Goal: Task Accomplishment & Management: Use online tool/utility

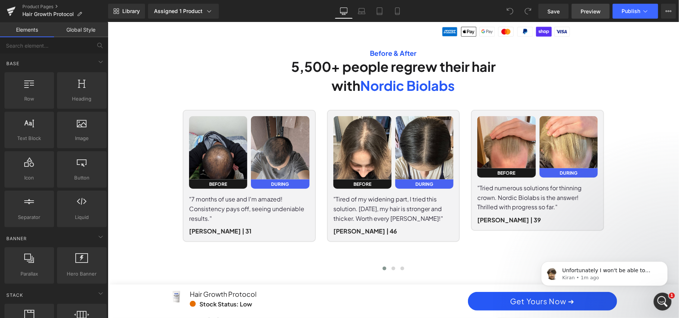
scroll to position [0, 424]
click at [589, 15] on link "Preview" at bounding box center [590, 11] width 38 height 15
click at [673, 12] on button "View Live Page View with current Template Save Template to Library Schedule Pub…" at bounding box center [668, 11] width 15 height 15
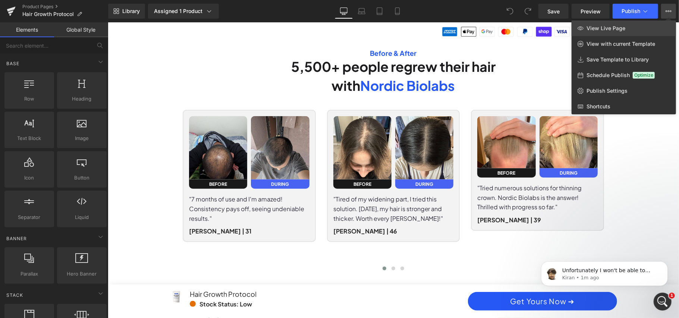
click at [642, 34] on link "View Live Page" at bounding box center [623, 29] width 104 height 16
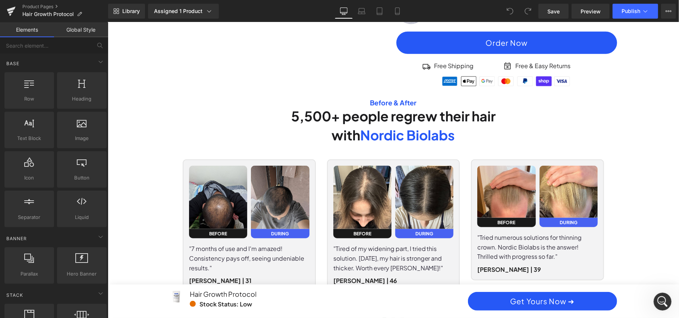
scroll to position [0, 0]
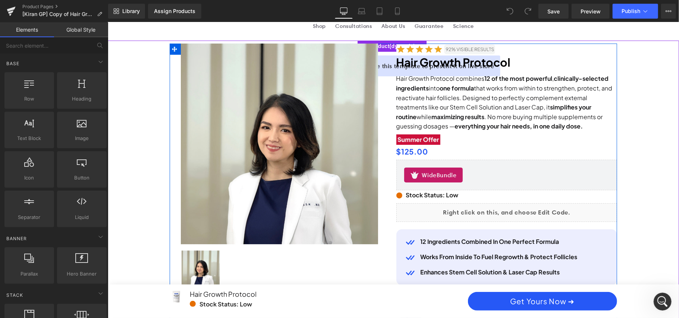
scroll to position [0, 849]
click at [491, 72] on div "Image Hair Growth Protocol Heading Hair Growth Protocol combines 12 of the most…" at bounding box center [506, 214] width 221 height 342
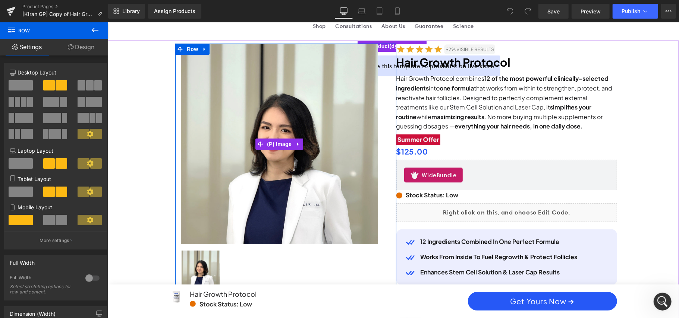
click at [372, 67] on img at bounding box center [278, 143] width 197 height 201
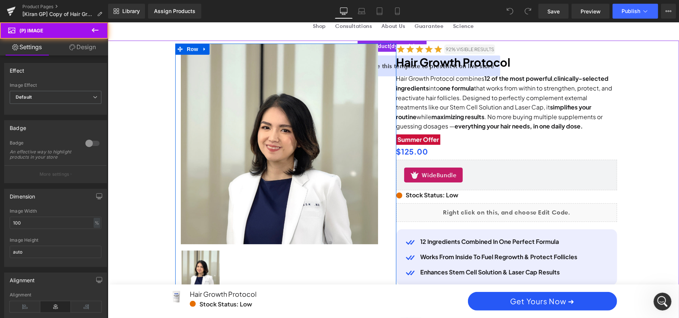
scroll to position [0, 0]
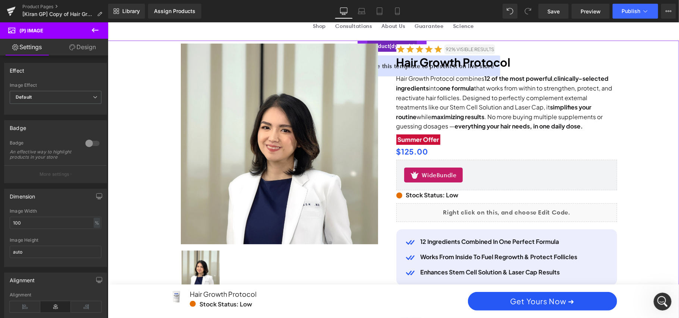
click at [382, 40] on span "Product" at bounding box center [392, 45] width 50 height 11
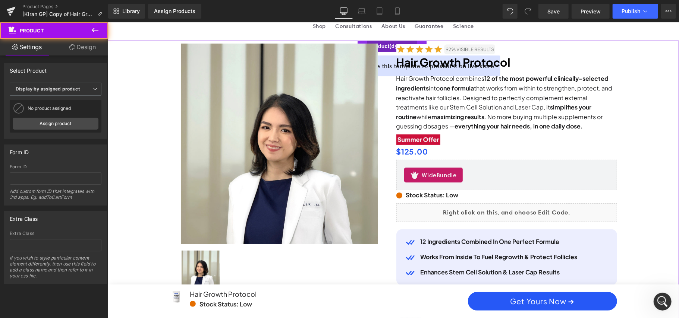
scroll to position [0, 424]
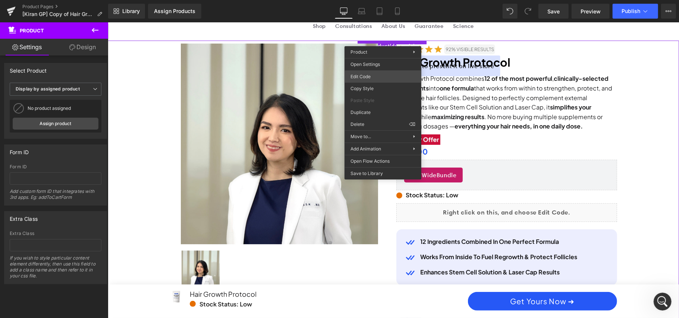
click at [382, 0] on div "Product You are previewing how the will restyle your page. You can not edit Ele…" at bounding box center [339, 0] width 679 height 0
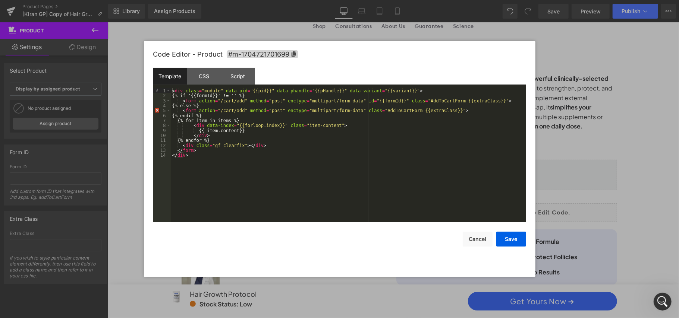
click at [547, 44] on div at bounding box center [339, 159] width 679 height 318
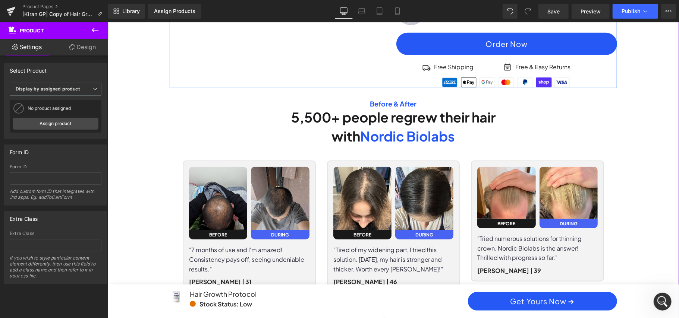
scroll to position [348, 0]
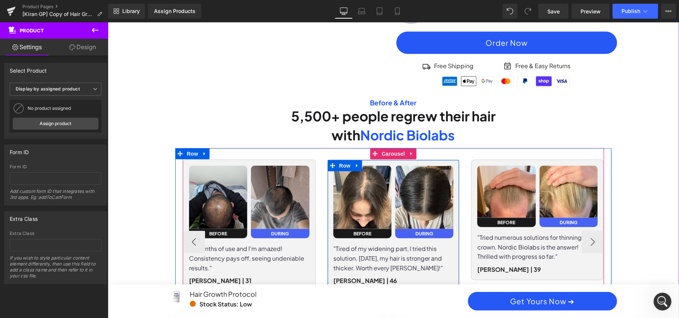
click at [391, 163] on div "Image Before Text Block Image During Text Block Row "Tired of my widening part,…" at bounding box center [393, 225] width 133 height 132
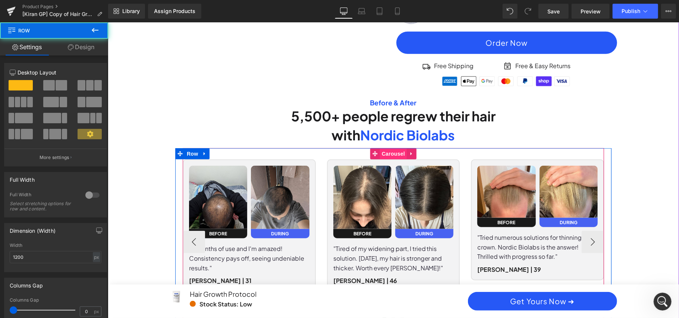
scroll to position [0, 849]
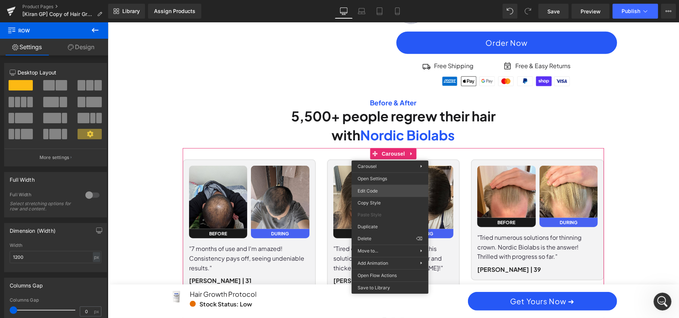
click at [398, 0] on div "Product You are previewing how the will restyle your page. You can not edit Ele…" at bounding box center [339, 0] width 679 height 0
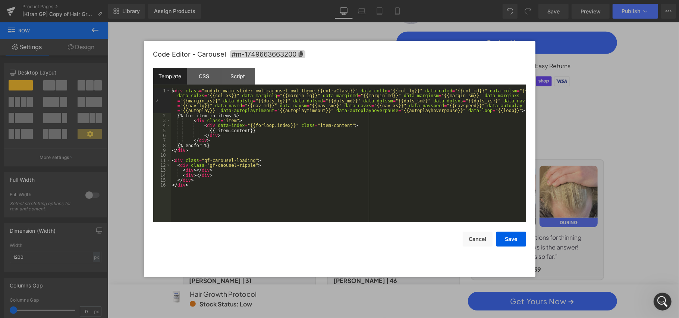
scroll to position [0, 0]
click at [567, 53] on div at bounding box center [339, 159] width 679 height 318
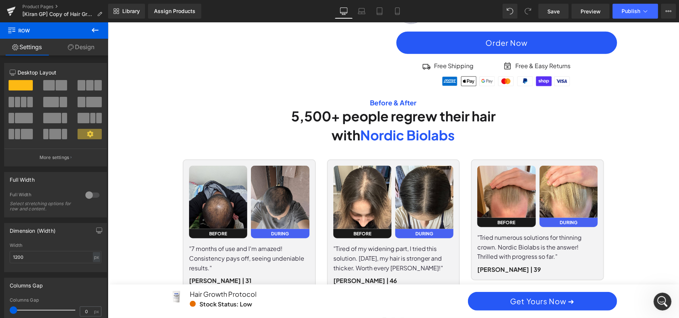
scroll to position [0, 424]
click at [37, 4] on link "Product Pages" at bounding box center [65, 7] width 86 height 6
